Goal: Entertainment & Leisure: Consume media (video, audio)

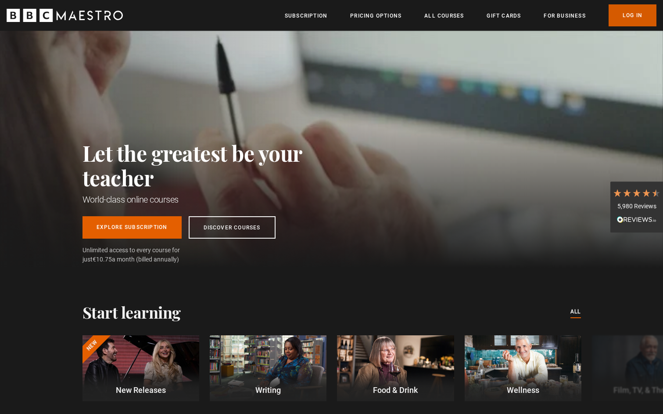
click at [627, 18] on link "Log In" at bounding box center [633, 15] width 48 height 22
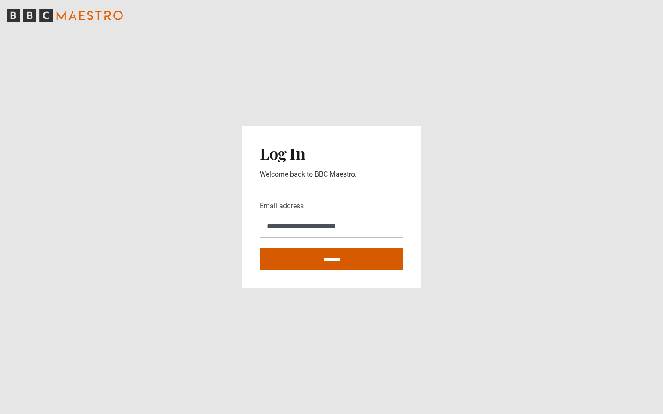
type input "**********"
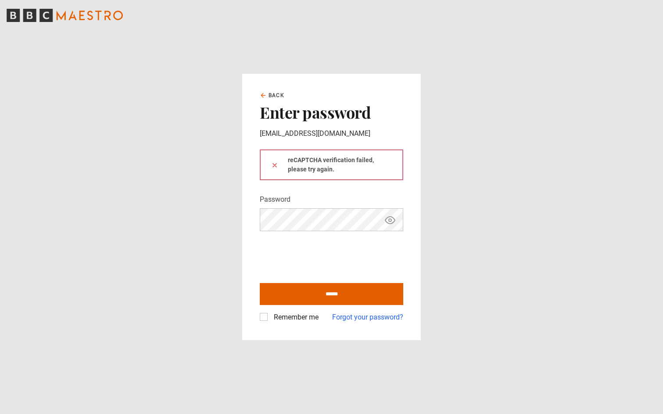
type input "**********"
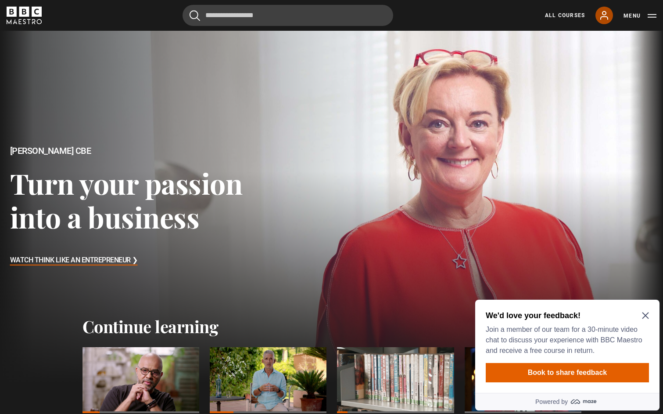
click at [608, 17] on icon at bounding box center [604, 15] width 11 height 11
click at [646, 313] on icon "Close Maze Prompt" at bounding box center [645, 315] width 7 height 7
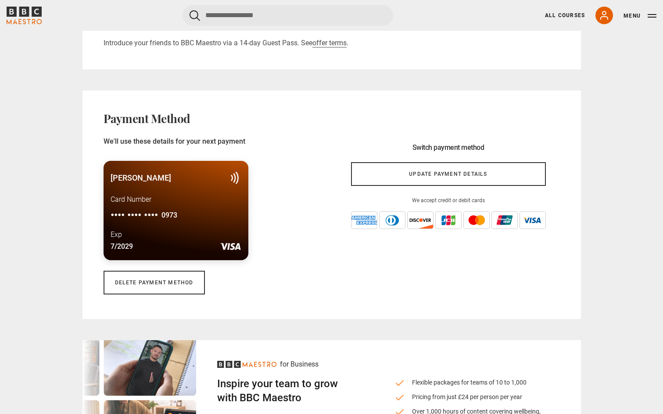
scroll to position [551, 0]
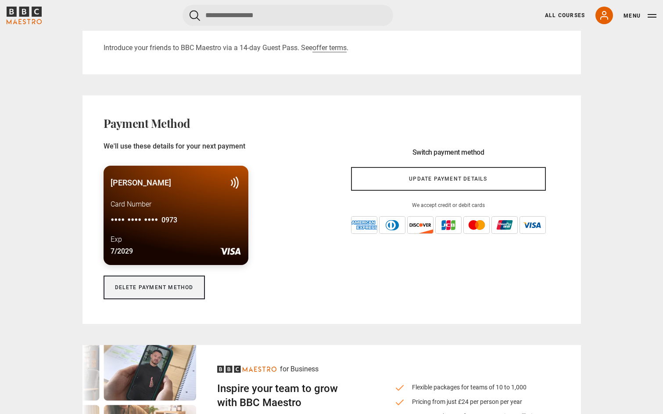
click at [183, 289] on link "Delete payment method" at bounding box center [154, 287] width 101 height 24
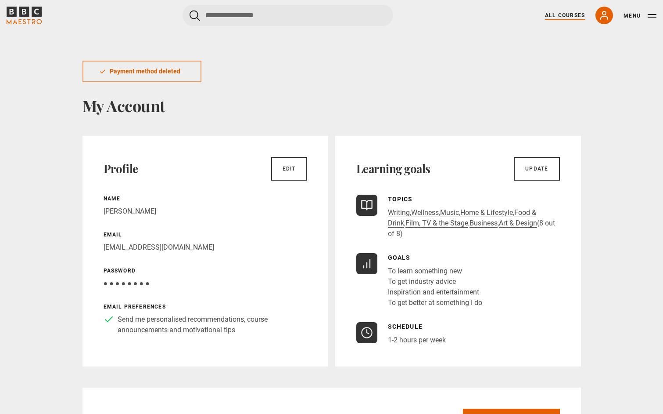
click at [556, 15] on link "All Courses" at bounding box center [565, 15] width 40 height 8
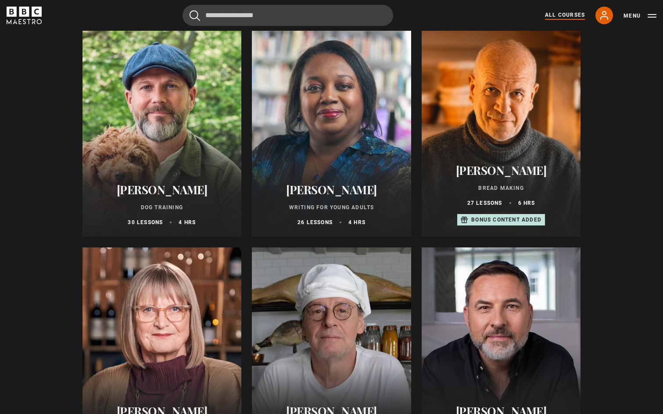
scroll to position [2698, 0]
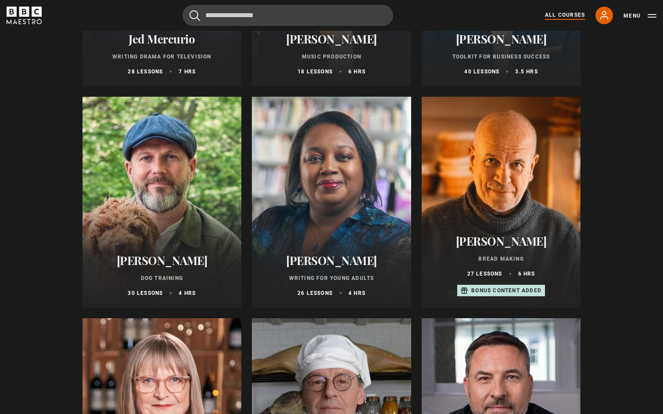
click at [335, 179] on div at bounding box center [331, 202] width 159 height 211
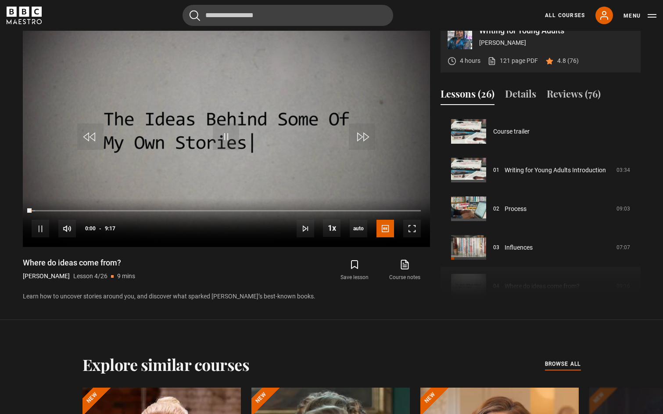
scroll to position [116, 0]
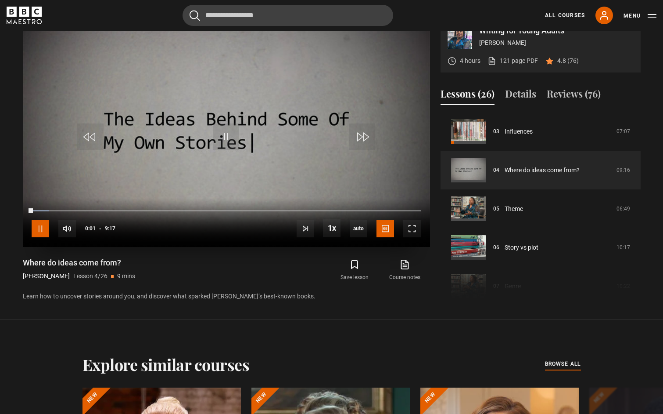
click at [39, 228] on span "Video Player" at bounding box center [41, 229] width 18 height 18
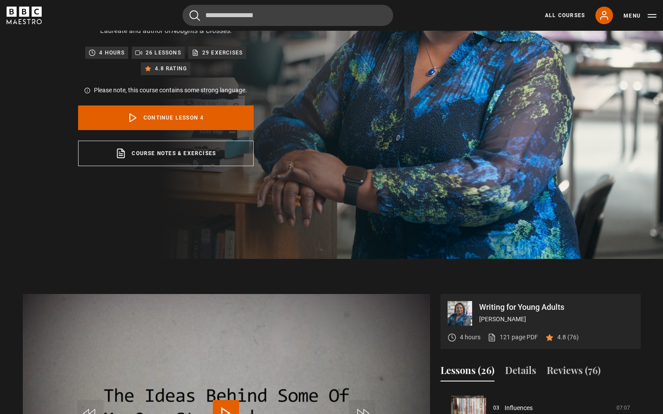
scroll to position [0, 0]
